Goal: Task Accomplishment & Management: Manage account settings

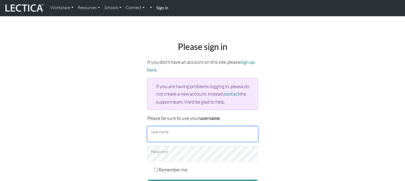
click at [185, 137] on input "Username" at bounding box center [202, 133] width 111 height 15
type input "Atenea"
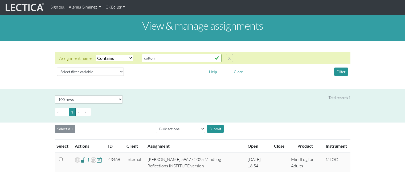
select select "icontains"
select select "100"
click at [95, 9] on link "Atenea Giménez" at bounding box center [85, 7] width 37 height 10
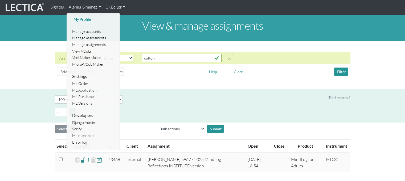
click at [83, 19] on link "My Profile" at bounding box center [93, 19] width 43 height 7
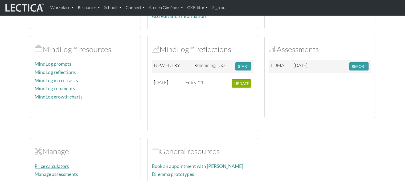
scroll to position [107, 0]
